Goal: Task Accomplishment & Management: Use online tool/utility

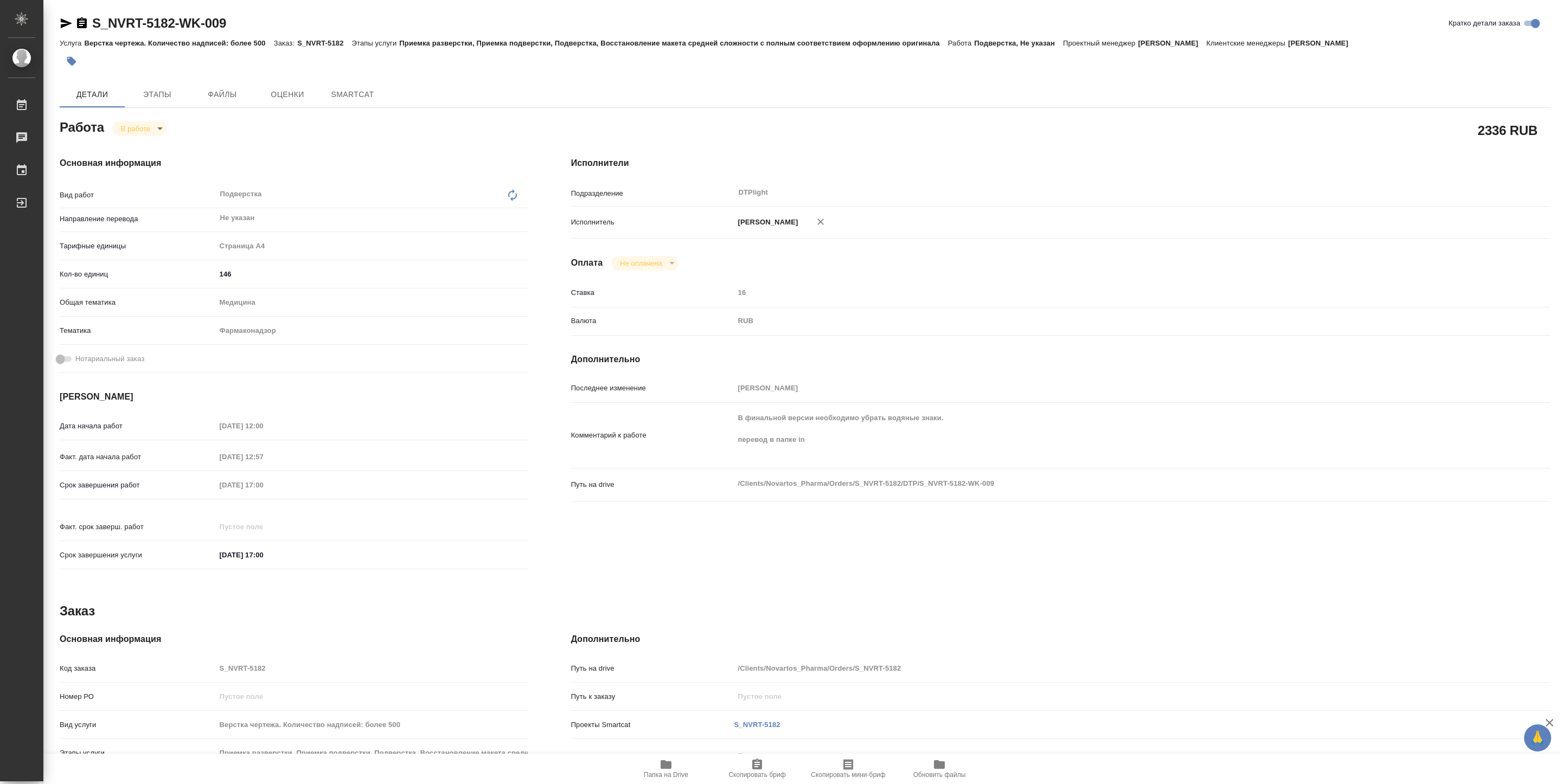
type textarea "x"
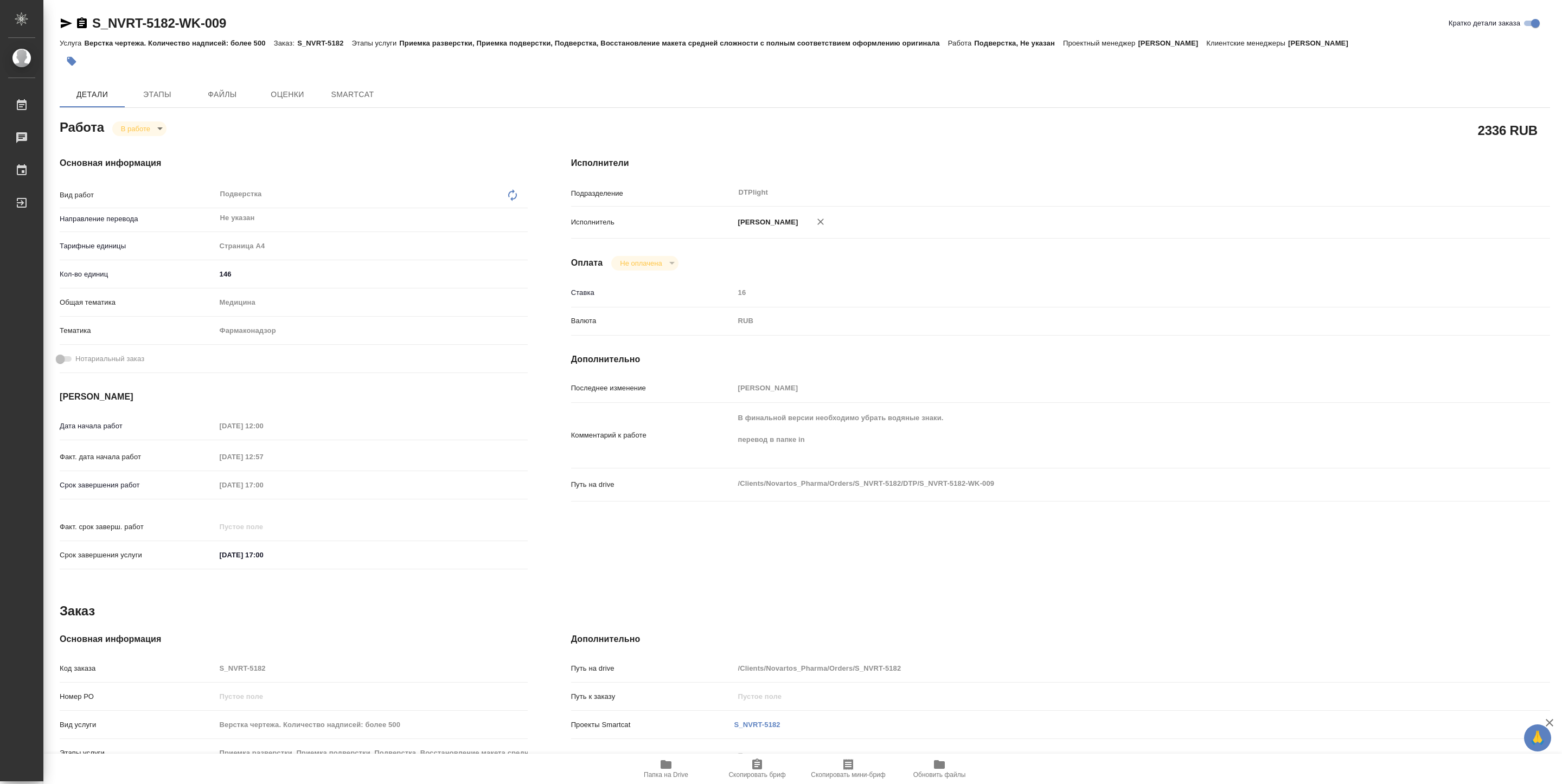
type textarea "x"
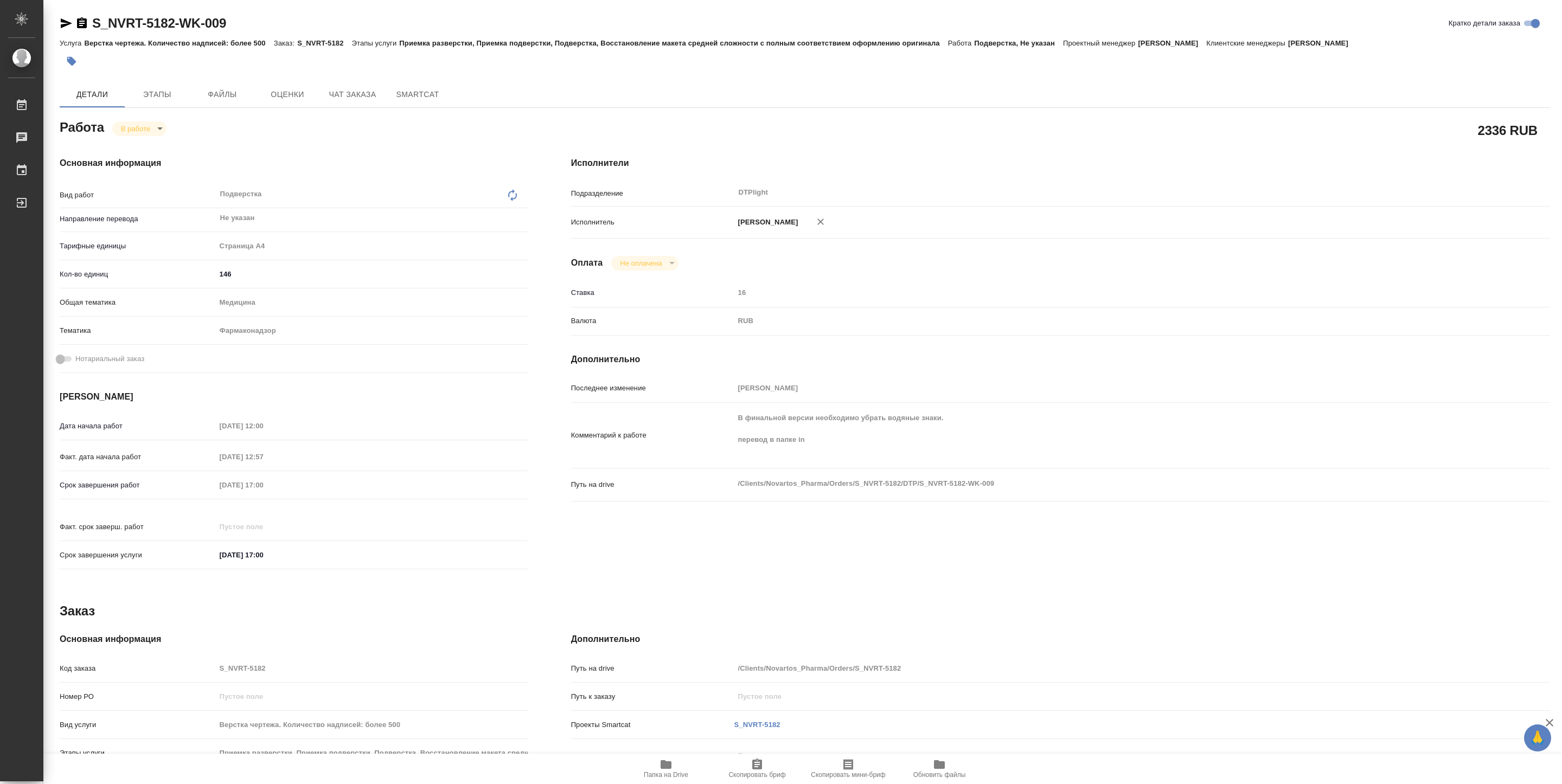
type textarea "x"
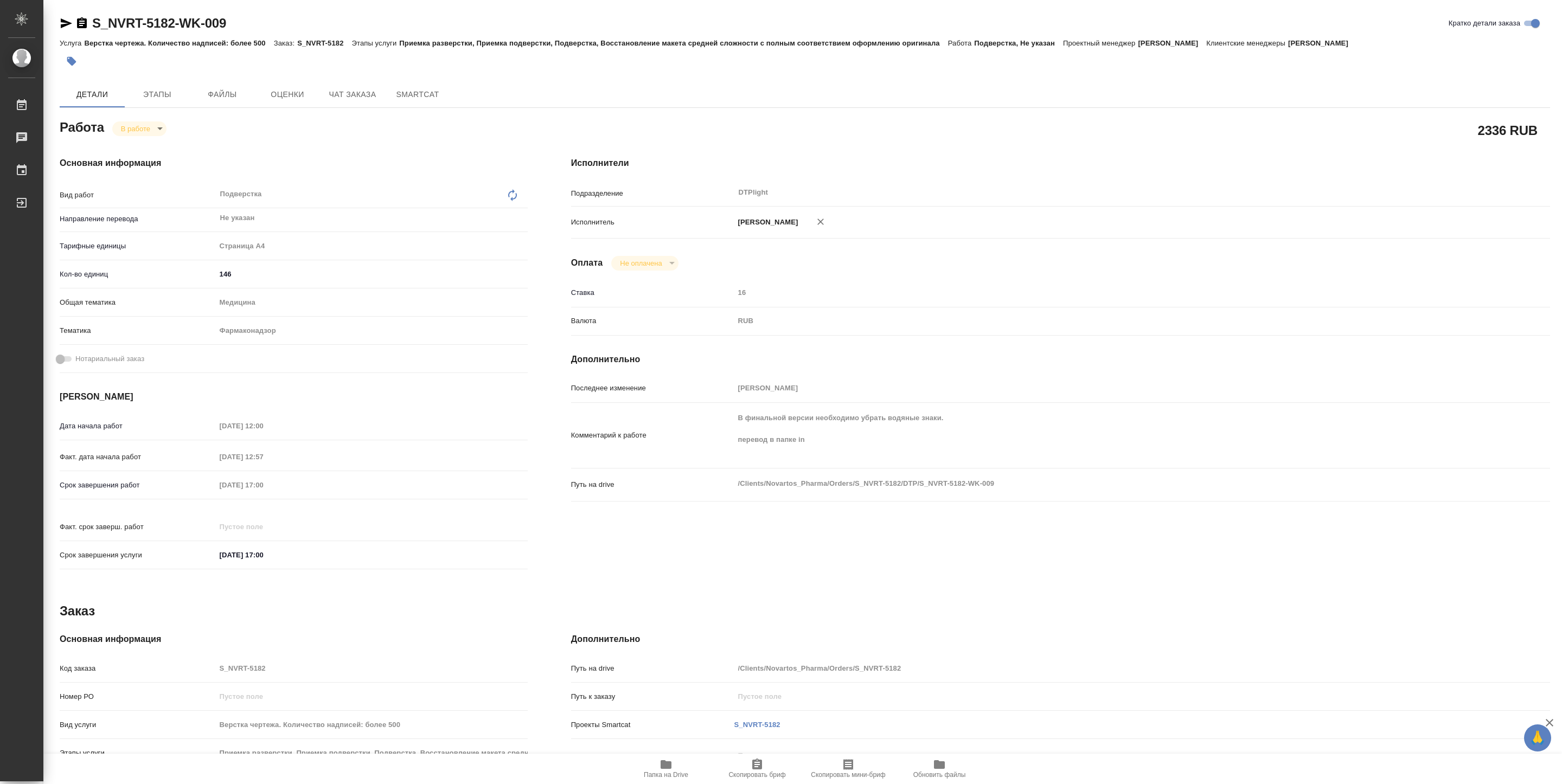
type textarea "x"
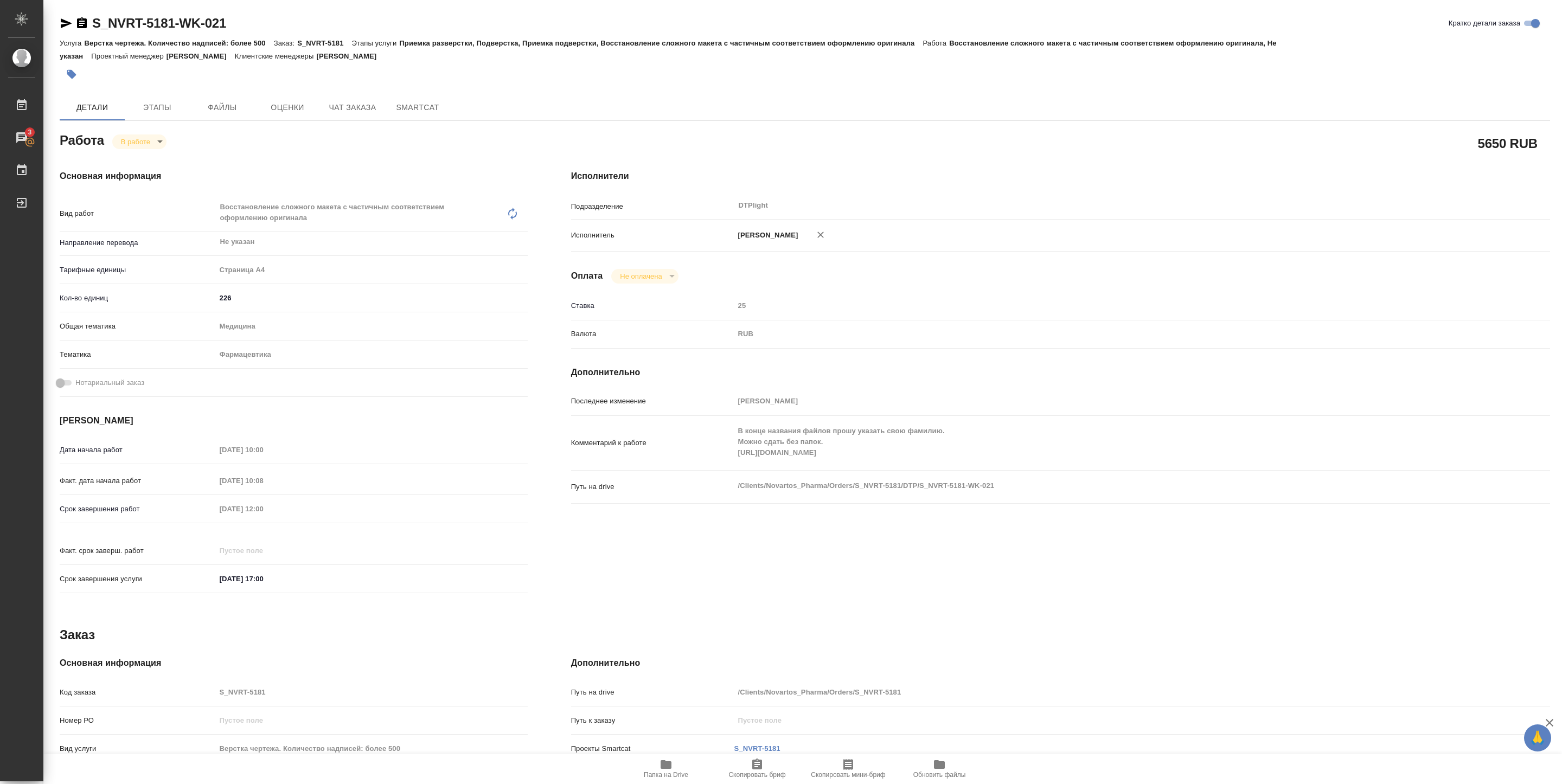
click at [885, 466] on div "Комментарий к работе В конце названия файлов прошу указать свою фамилию. Можно …" at bounding box center [1061, 443] width 979 height 45
click at [690, 769] on span "Папка на Drive" at bounding box center [666, 769] width 78 height 21
click at [64, 23] on icon "button" at bounding box center [66, 23] width 13 height 13
